Goal: Find specific page/section: Find specific page/section

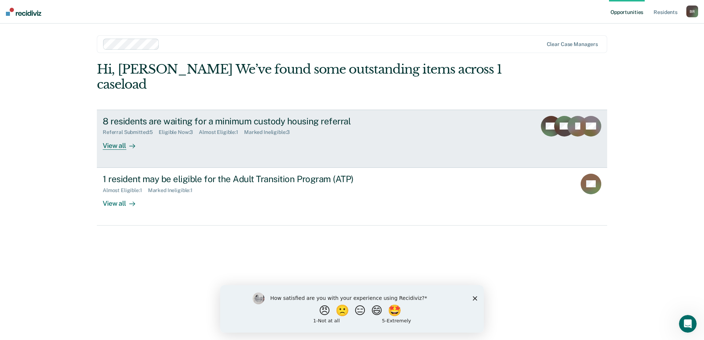
click at [119, 146] on div "View all" at bounding box center [123, 142] width 41 height 14
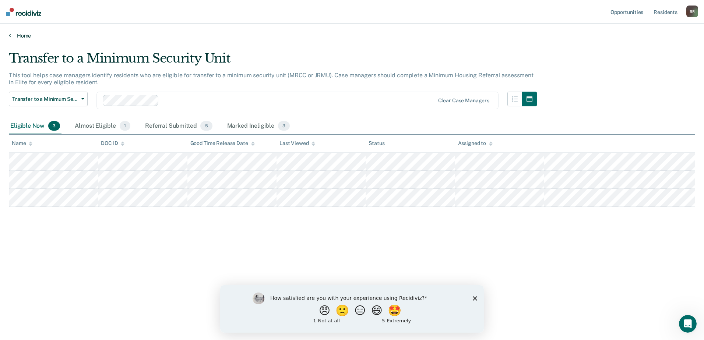
click at [15, 36] on link "Home" at bounding box center [352, 35] width 686 height 7
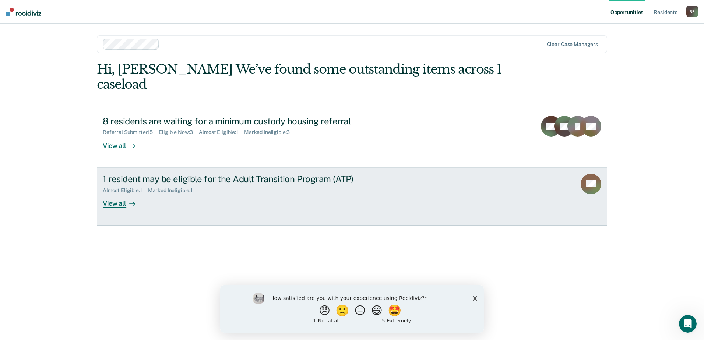
click at [163, 178] on div "1 resident may be eligible for the Adult Transition Program (ATP)" at bounding box center [232, 179] width 258 height 11
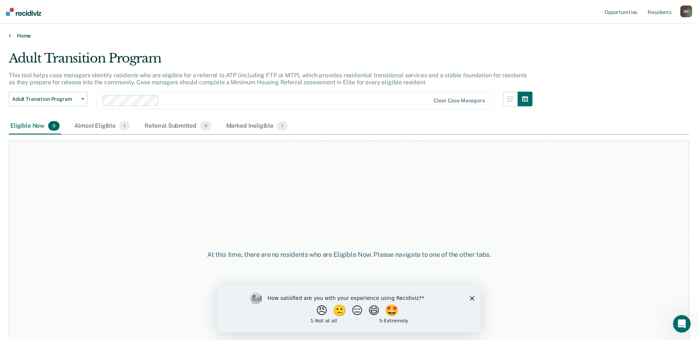
click at [18, 36] on link "Home" at bounding box center [349, 35] width 681 height 7
